Goal: Task Accomplishment & Management: Manage account settings

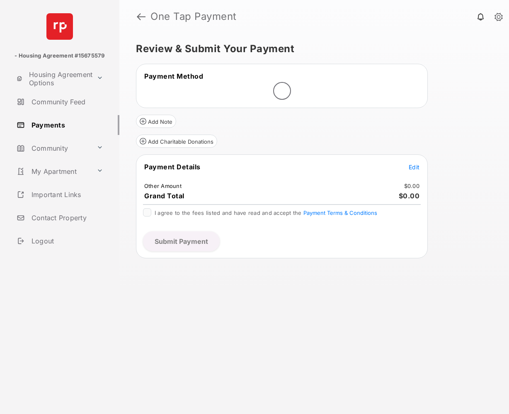
click at [140, 16] on link at bounding box center [141, 17] width 9 height 20
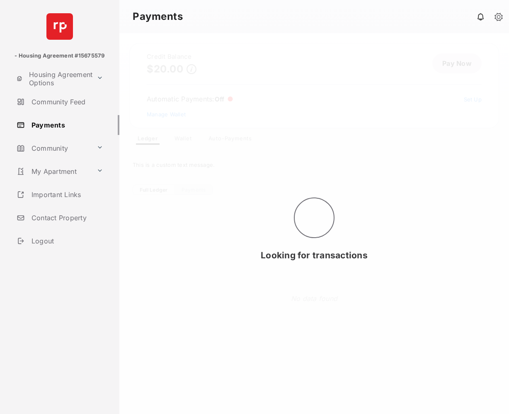
click at [231, 136] on div "Looking for transactions" at bounding box center [313, 223] width 389 height 381
click at [234, 142] on div "Looking for transactions" at bounding box center [313, 223] width 389 height 381
click at [234, 136] on div "Looking for transactions" at bounding box center [313, 223] width 389 height 381
click at [397, 332] on div "Looking for transactions" at bounding box center [313, 223] width 389 height 381
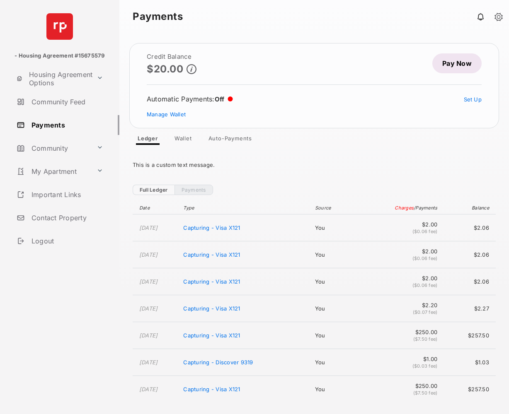
click at [235, 135] on link "Auto-Payments" at bounding box center [230, 140] width 57 height 10
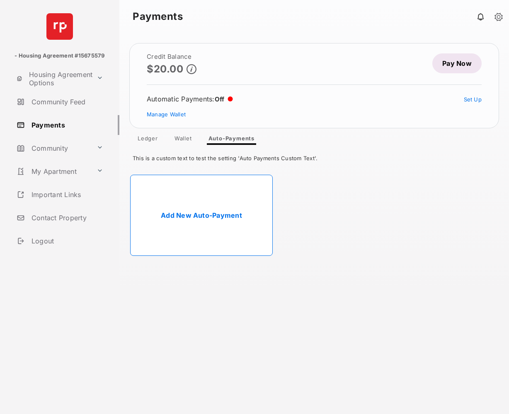
click at [245, 216] on link "Add New Auto-Payment" at bounding box center [201, 215] width 142 height 81
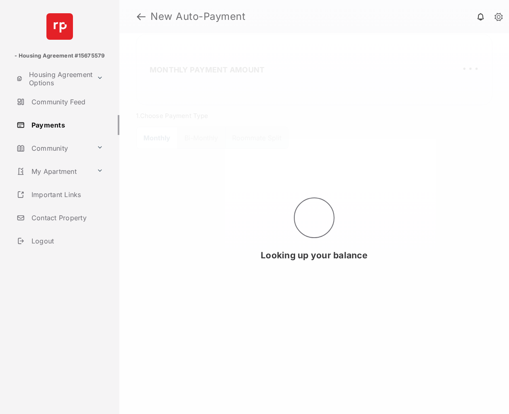
select select "**********"
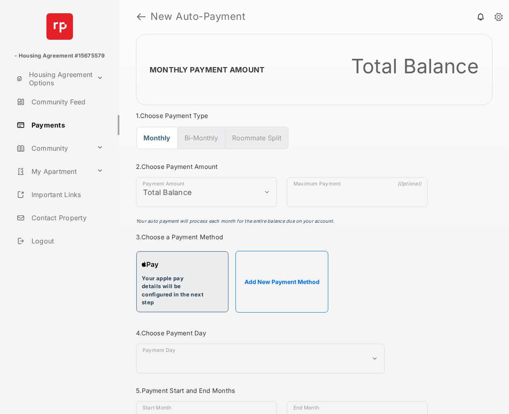
click at [216, 273] on button "Your apple pay details will be configured in the next step" at bounding box center [182, 281] width 92 height 61
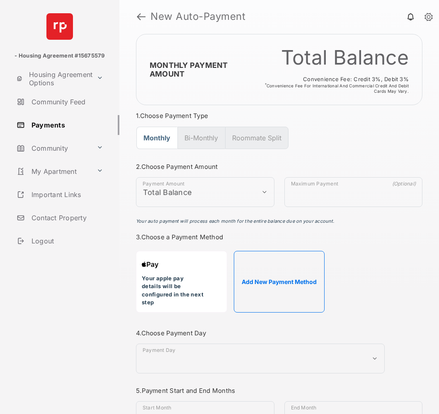
select select "**********"
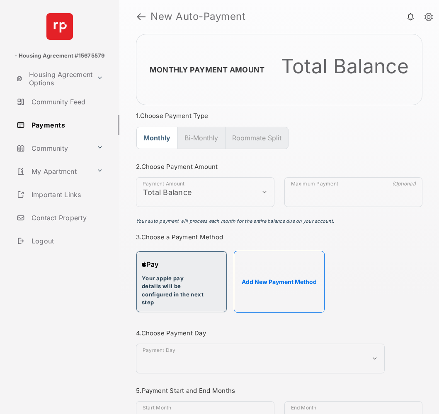
click at [186, 270] on div "Your apple pay details will be configured in the next step" at bounding box center [182, 282] width 80 height 50
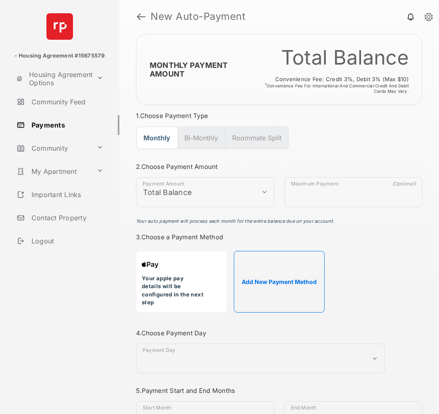
click at [379, 235] on h3 "3. Choose a Payment Method" at bounding box center [279, 237] width 286 height 8
